Goal: Task Accomplishment & Management: Complete application form

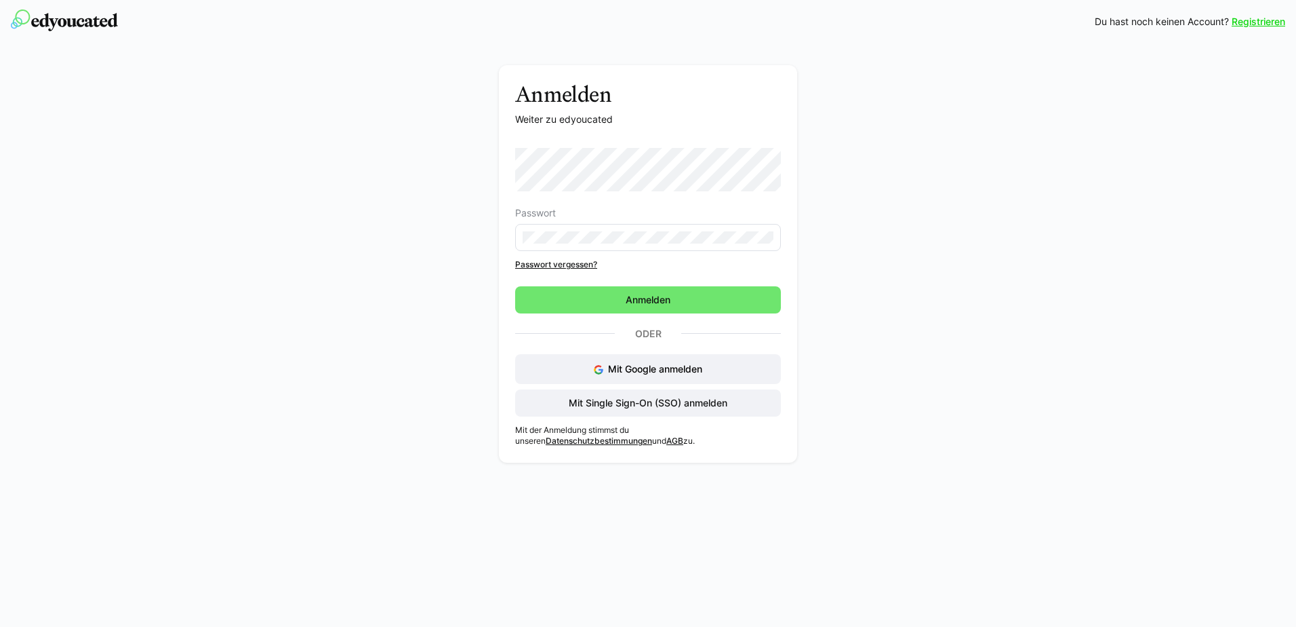
click at [519, 255] on div "Passwort Passwort vergessen?" at bounding box center [648, 209] width 266 height 122
click at [530, 266] on link "Passwort vergessen?" at bounding box center [648, 264] width 266 height 11
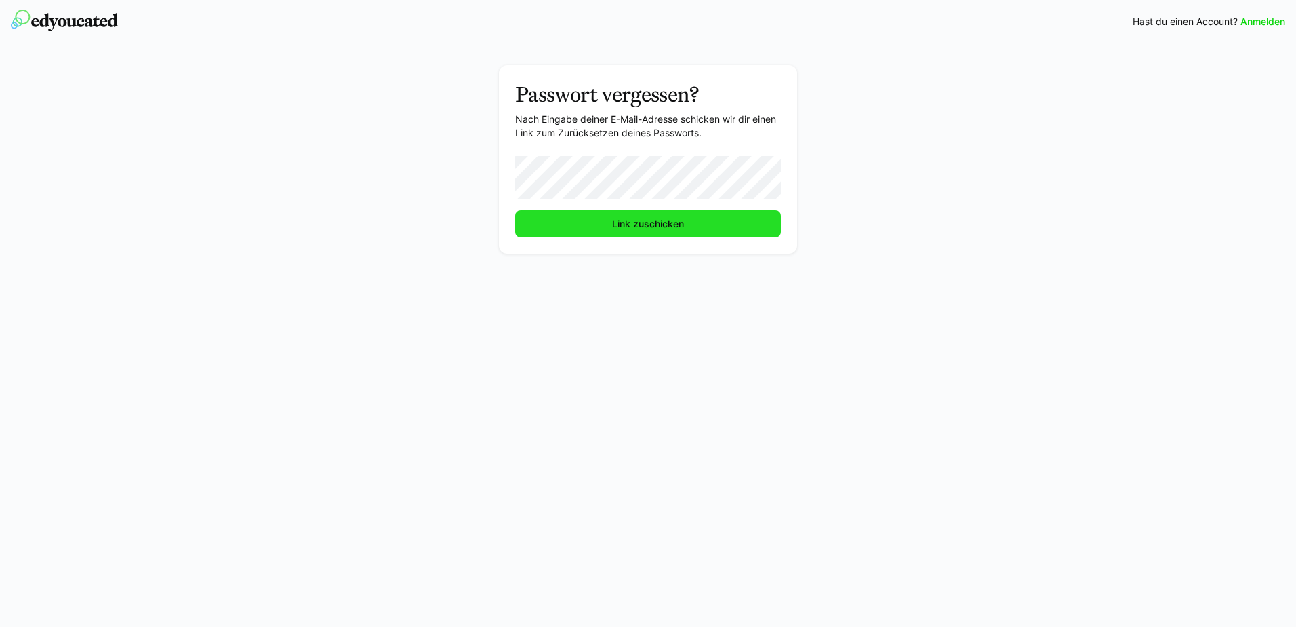
click at [650, 230] on span "Link zuschicken" at bounding box center [648, 224] width 76 height 14
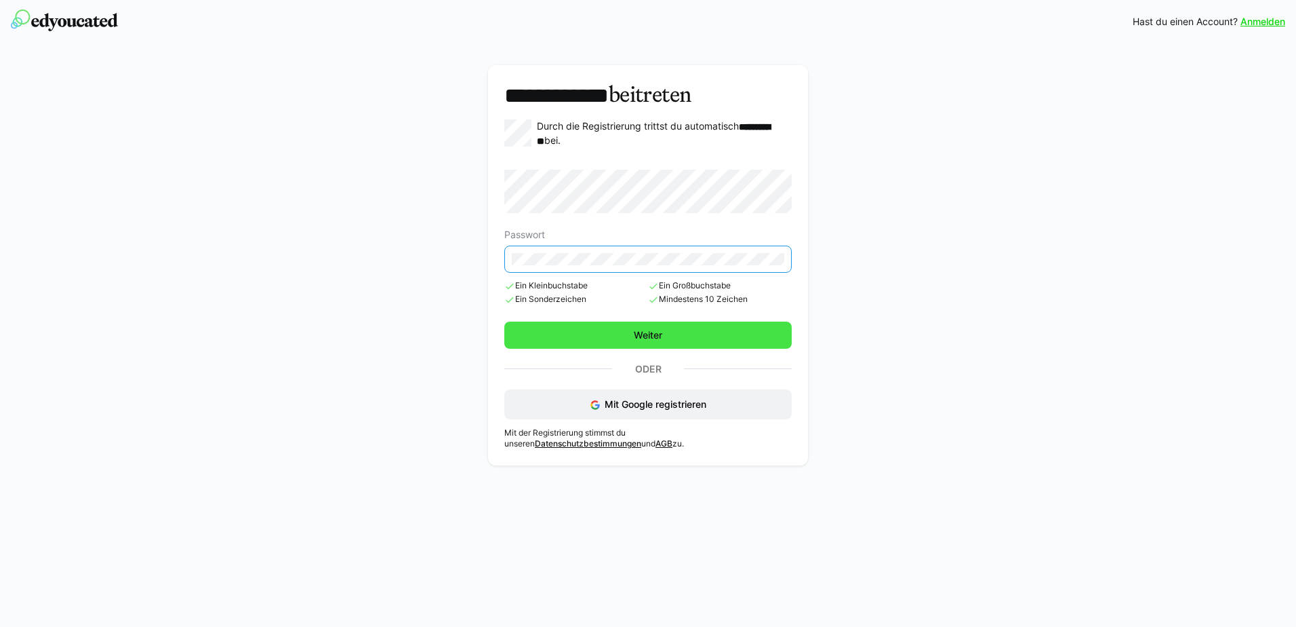
click at [626, 327] on span "Weiter" at bounding box center [647, 334] width 287 height 27
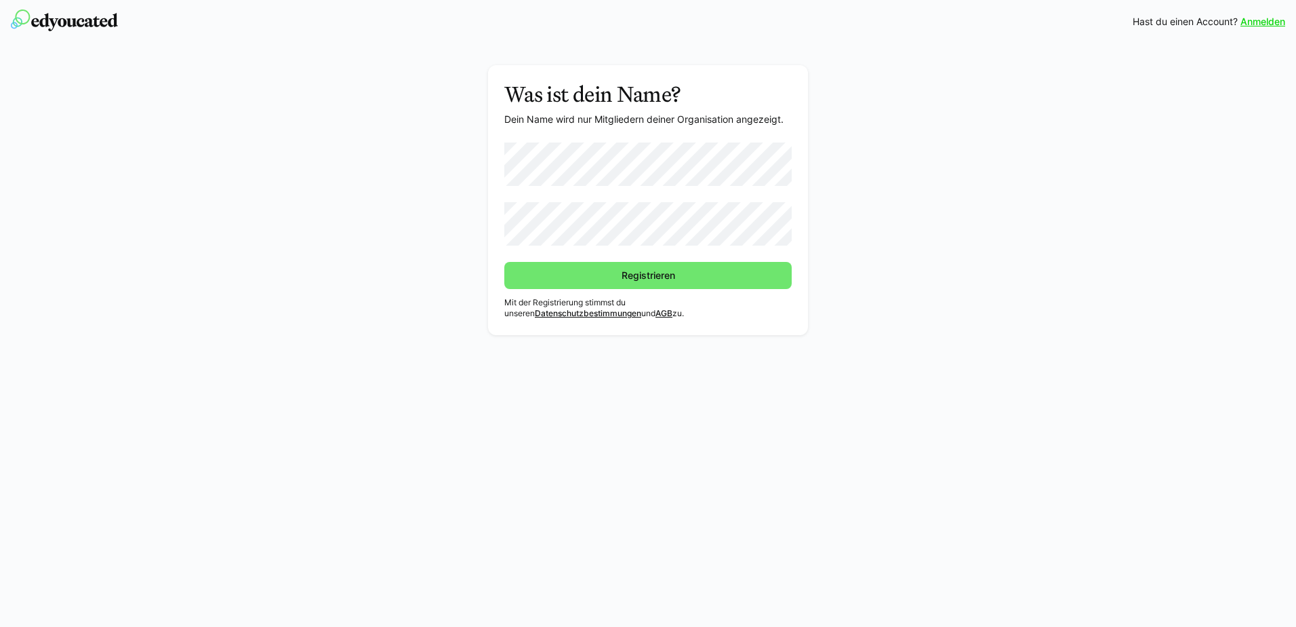
drag, startPoint x: 688, startPoint y: 282, endPoint x: 768, endPoint y: 299, distance: 81.8
click at [688, 282] on span "Registrieren" at bounding box center [647, 275] width 287 height 27
